Goal: Check status: Check status

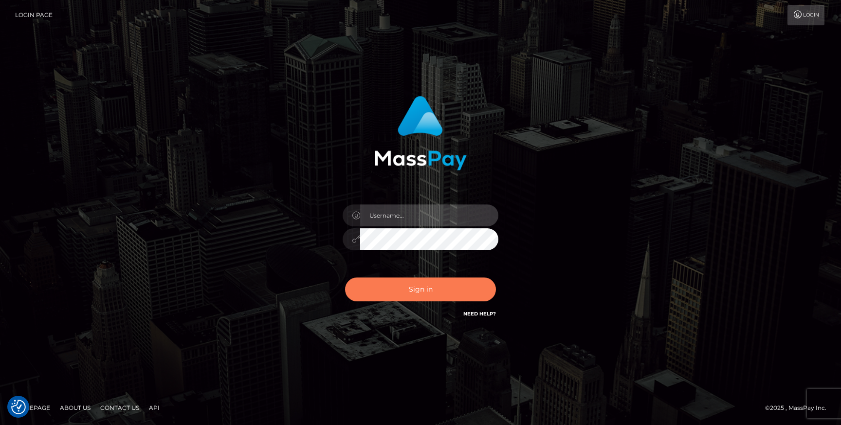
type input "Jonhill.barry"
click at [416, 278] on button "Sign in" at bounding box center [420, 289] width 151 height 24
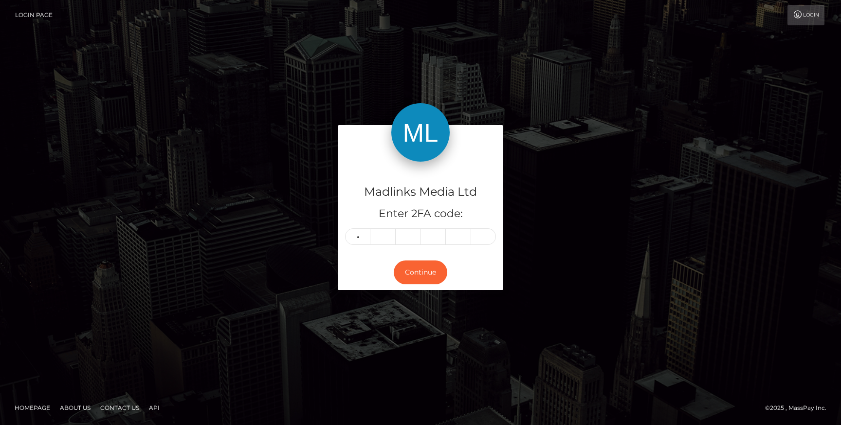
type input "2"
type input "0"
type input "3"
type input "6"
type input "2"
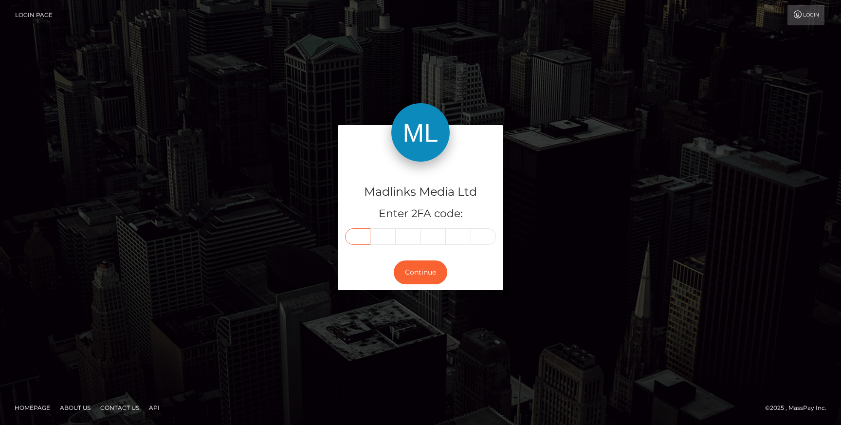
type input "2"
type input "0"
type input "8"
type input "3"
type input "6"
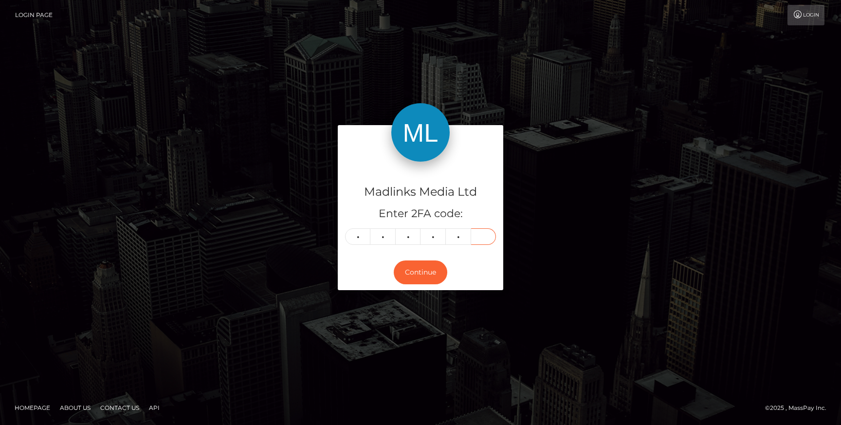
type input "2"
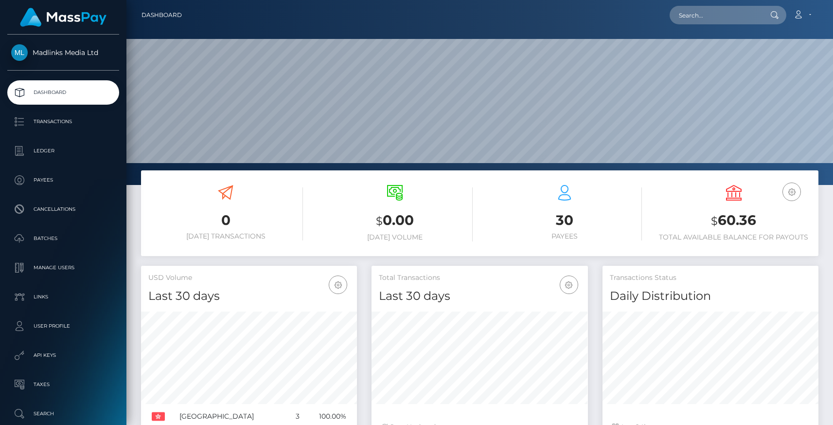
scroll to position [172, 216]
click at [53, 125] on p "Transactions" at bounding box center [63, 121] width 104 height 15
